Goal: Obtain resource: Obtain resource

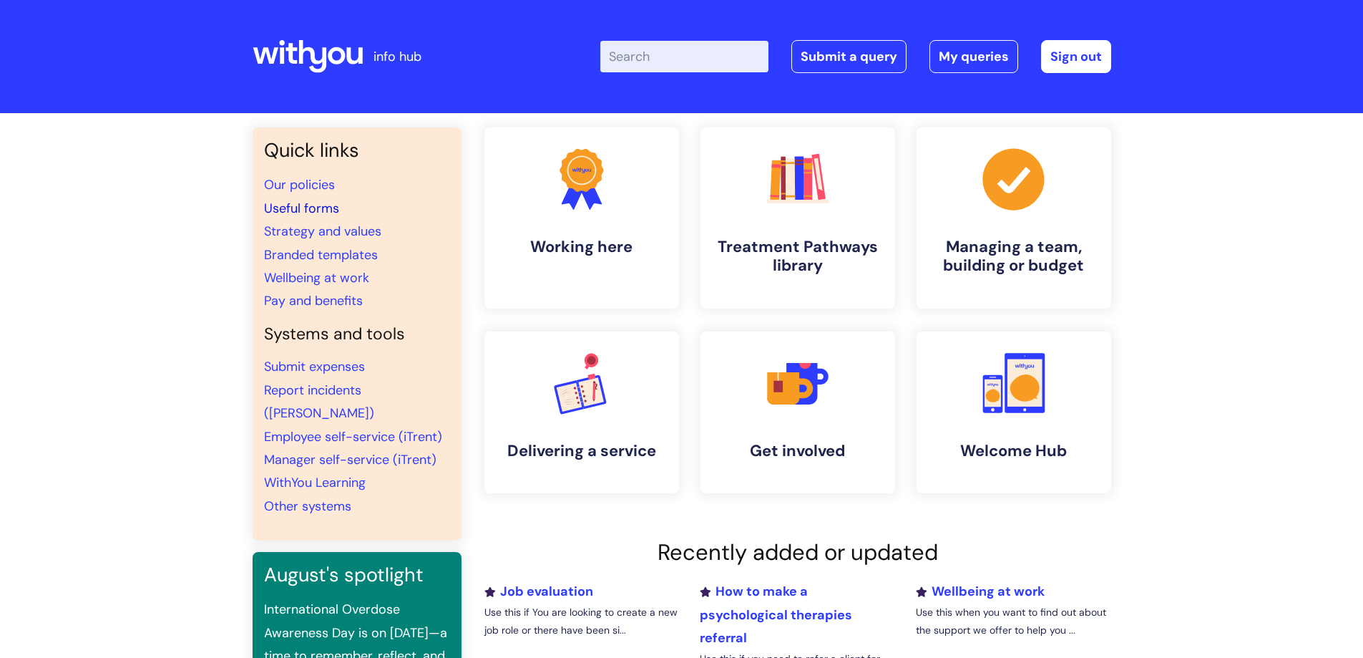
click at [302, 212] on link "Useful forms" at bounding box center [301, 208] width 75 height 17
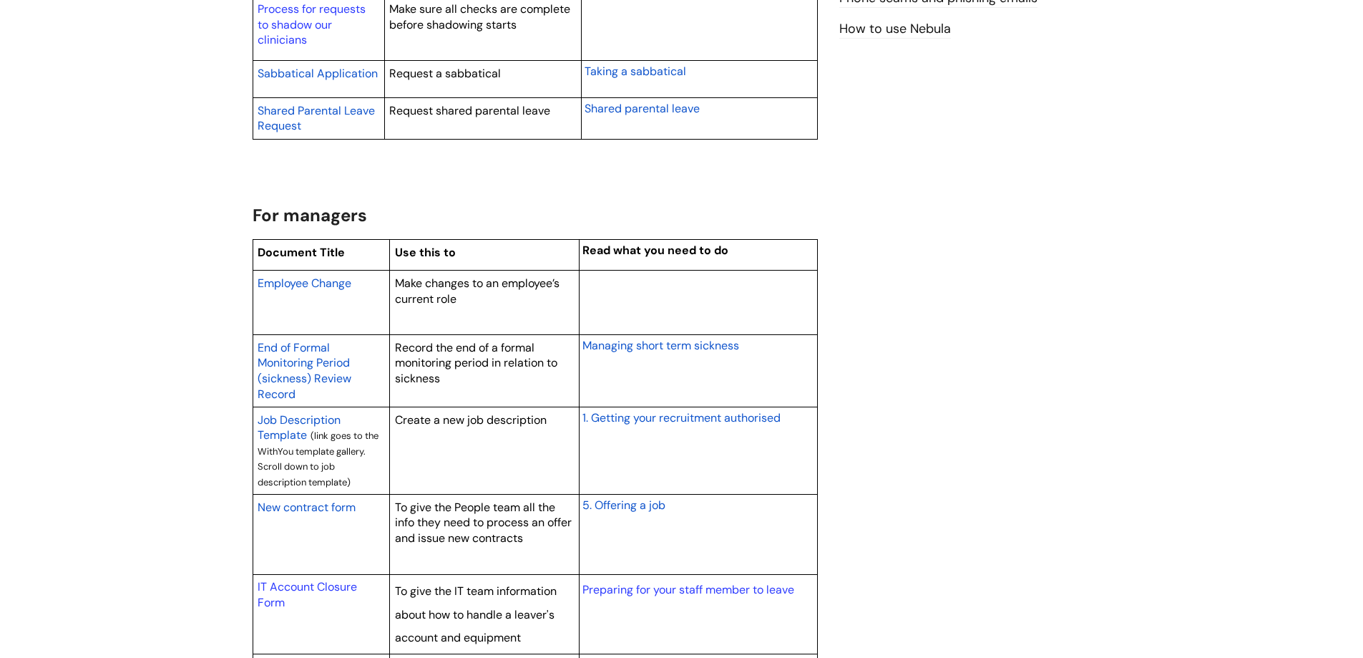
scroll to position [1002, 0]
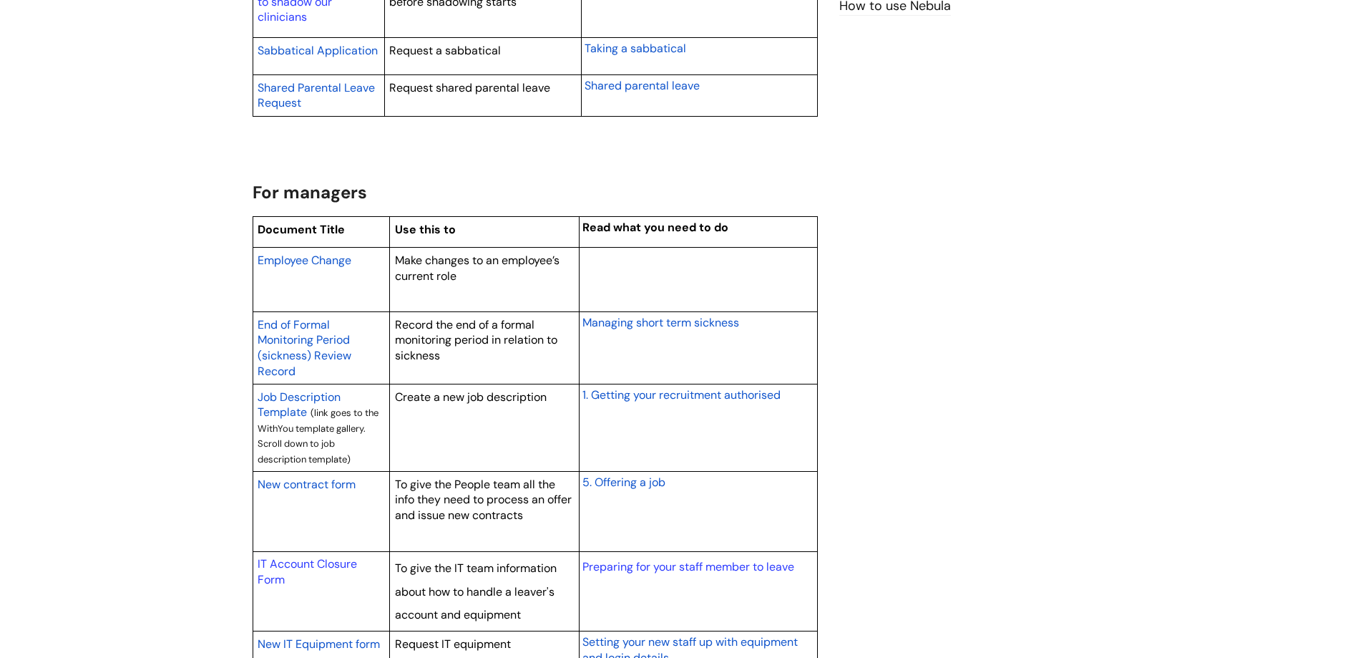
click at [320, 261] on span "Employee Change" at bounding box center [305, 260] width 94 height 15
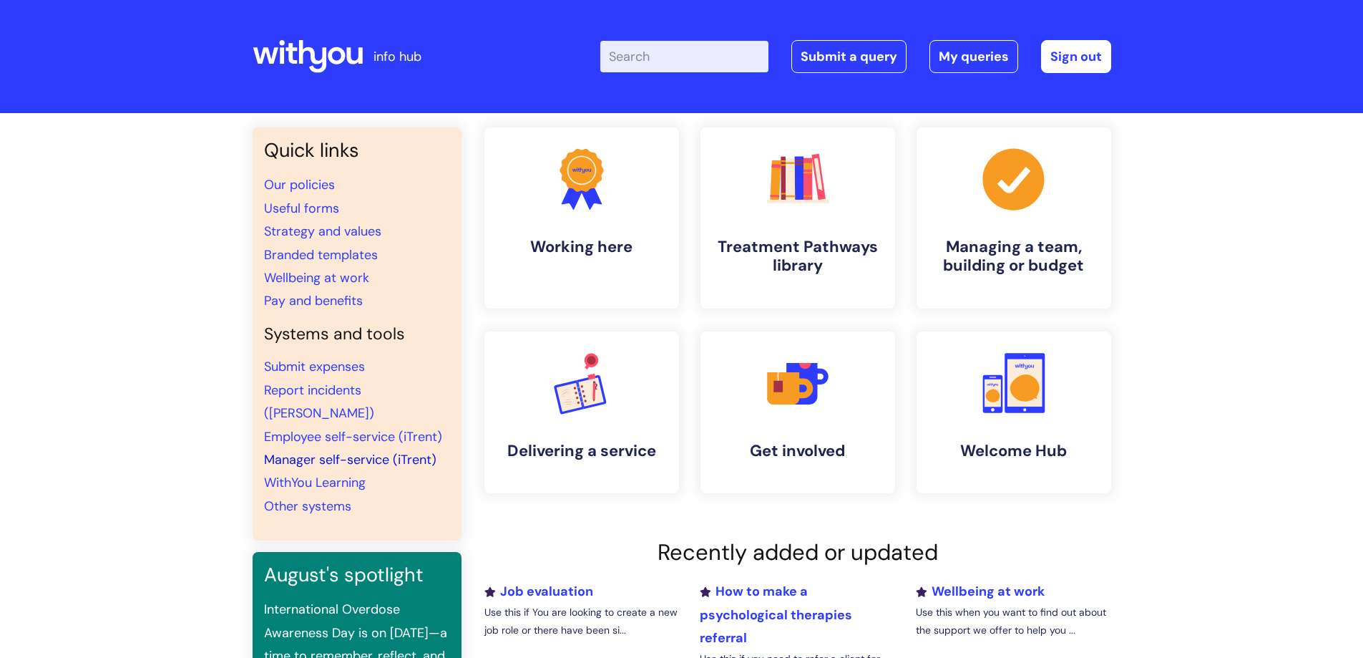
click at [376, 451] on link "Manager self-service (iTrent)" at bounding box center [350, 459] width 172 height 17
